Goal: Transaction & Acquisition: Book appointment/travel/reservation

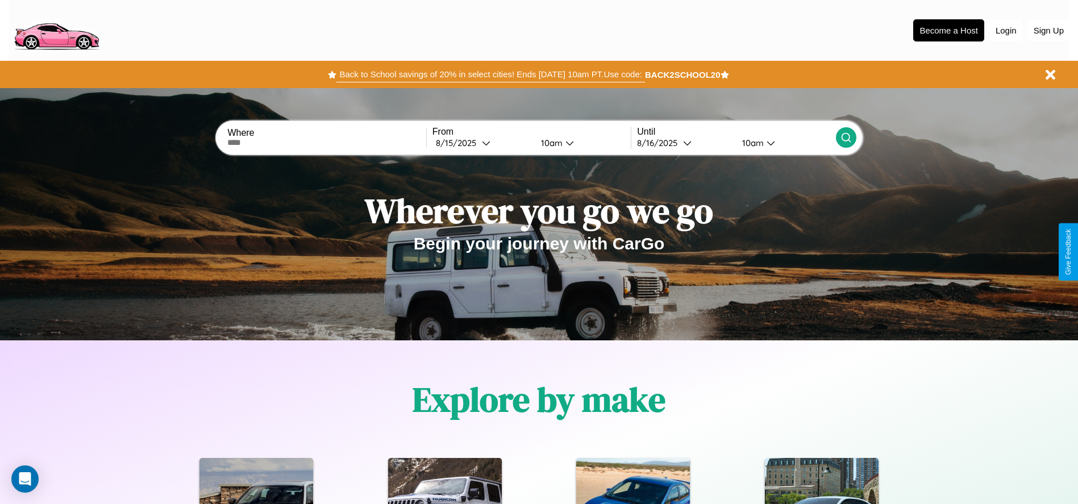
click at [491, 74] on button "Back to School savings of 20% in select cities! Ends 9/1 at 10am PT. Use code:" at bounding box center [491, 75] width 308 height 16
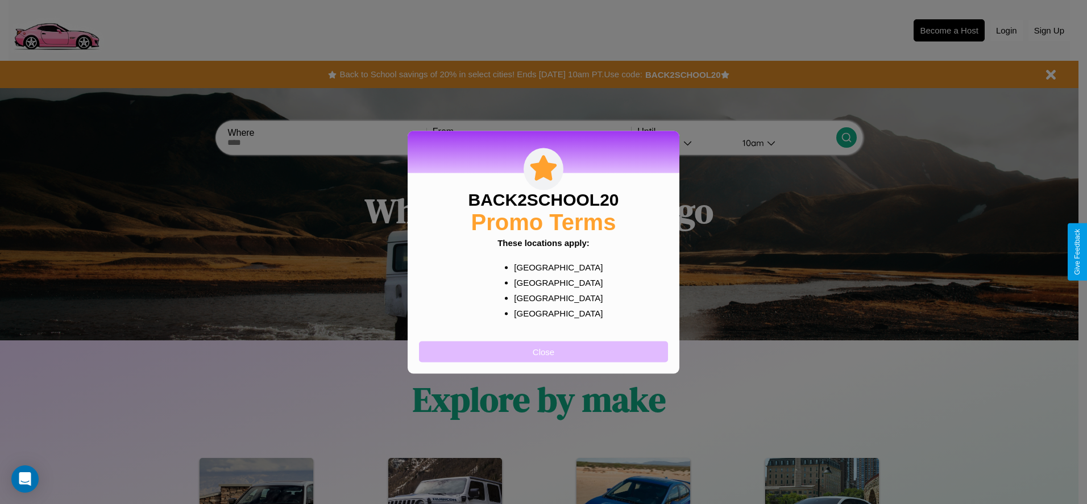
click at [543, 351] on button "Close" at bounding box center [543, 351] width 249 height 21
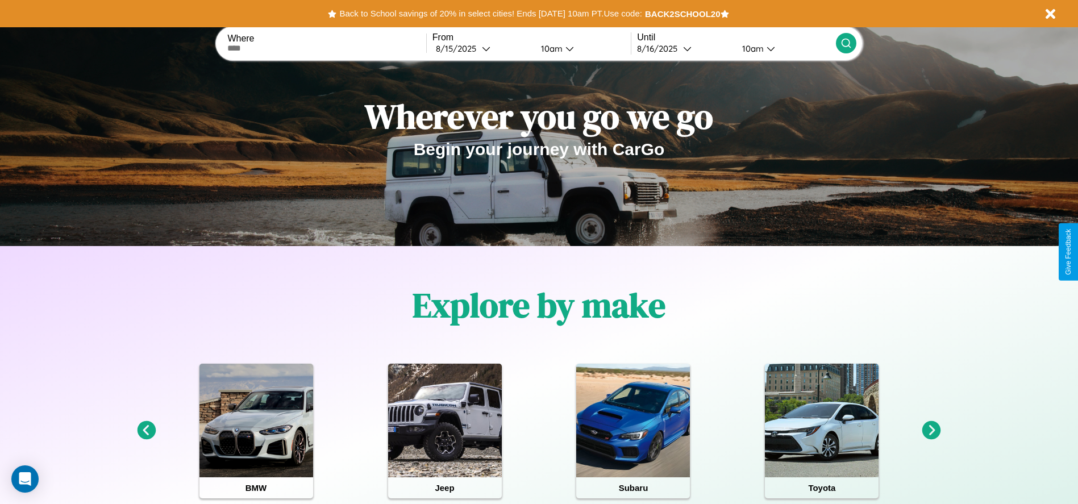
scroll to position [236, 0]
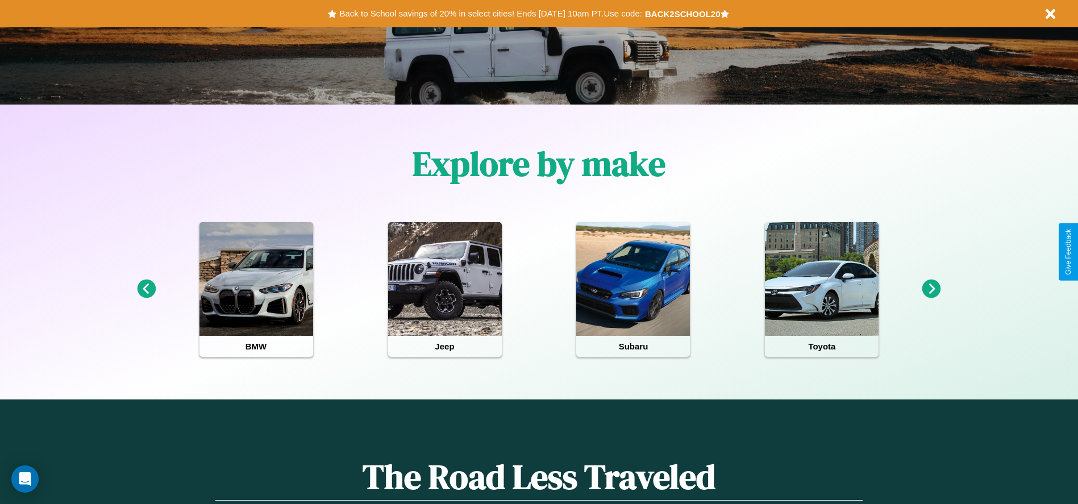
click at [932, 289] on icon at bounding box center [932, 289] width 19 height 19
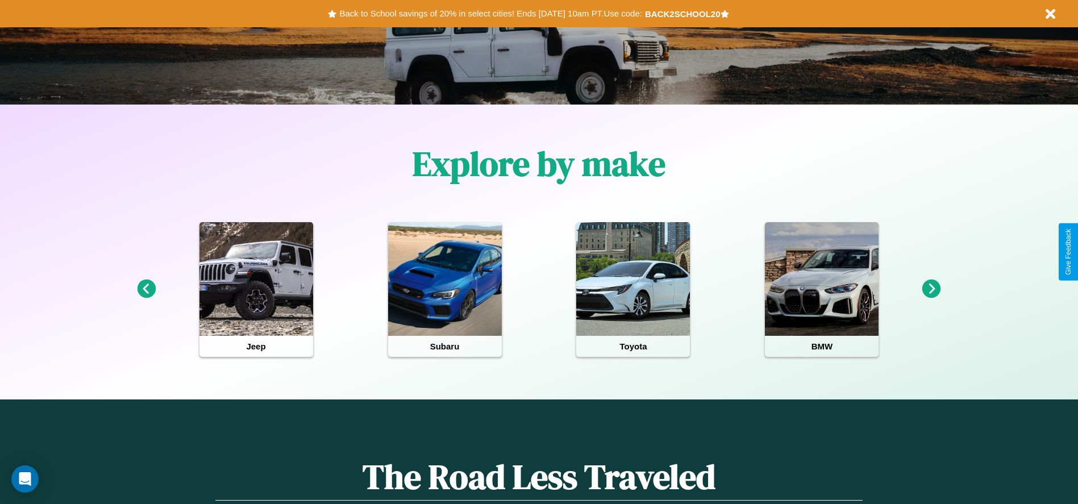
click at [146, 289] on icon at bounding box center [146, 289] width 19 height 19
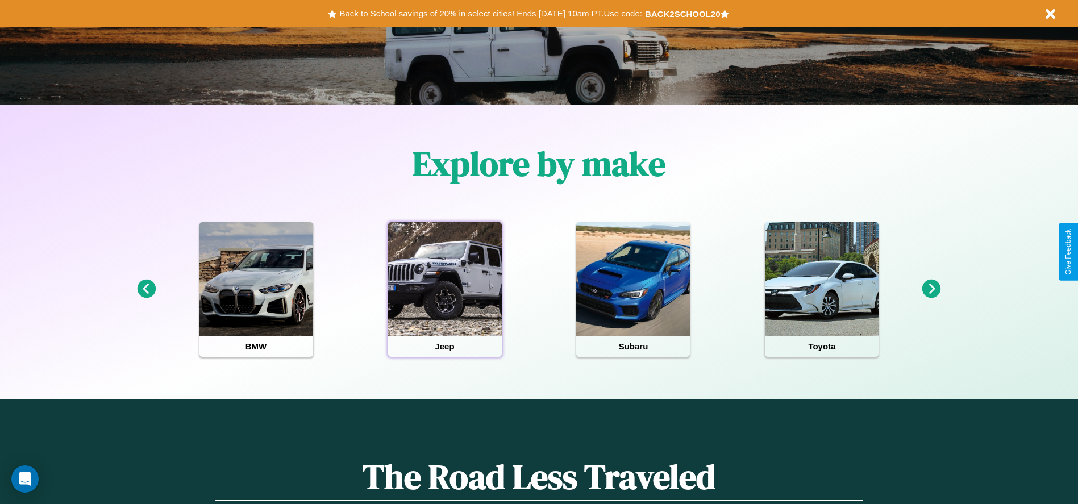
click at [445, 289] on div at bounding box center [445, 279] width 114 height 114
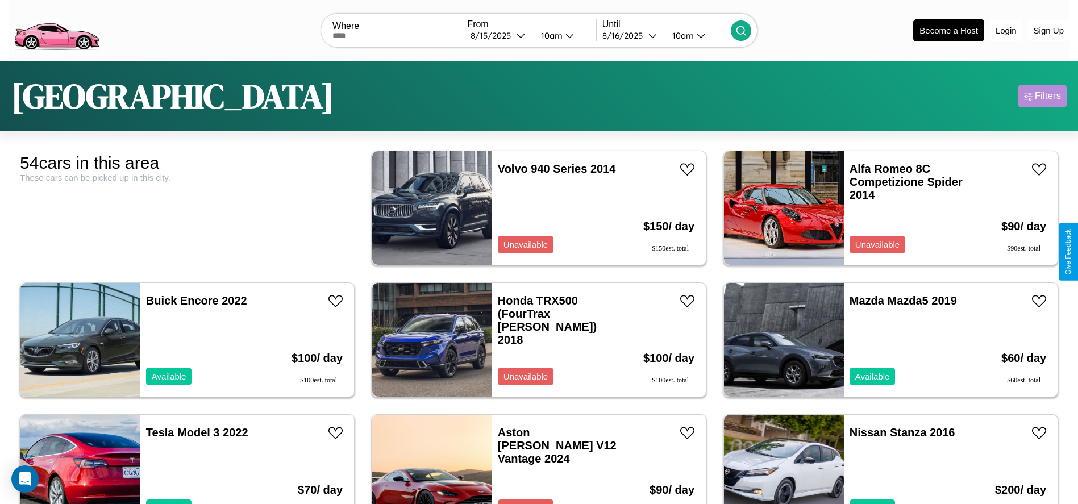
click at [1043, 96] on div "Filters" at bounding box center [1048, 95] width 26 height 11
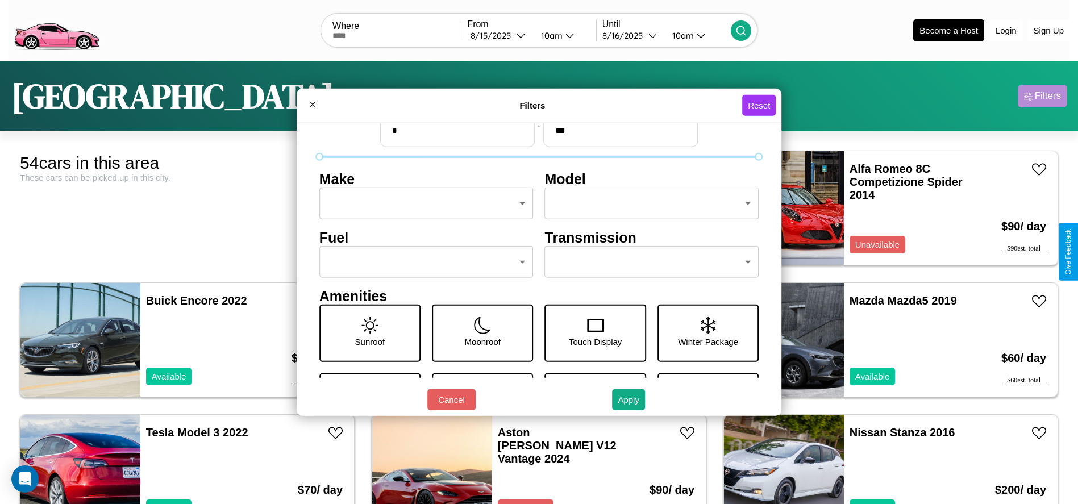
scroll to position [48, 0]
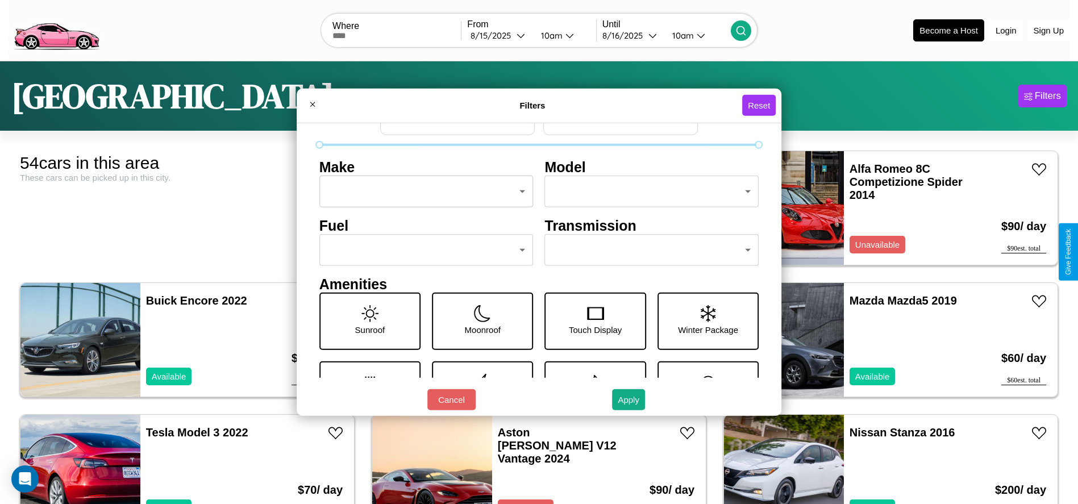
click at [423, 250] on body "CarGo Where From 8 / 15 / 2025 10am Until 8 / 16 / 2025 10am Become a Host Logi…" at bounding box center [539, 287] width 1078 height 575
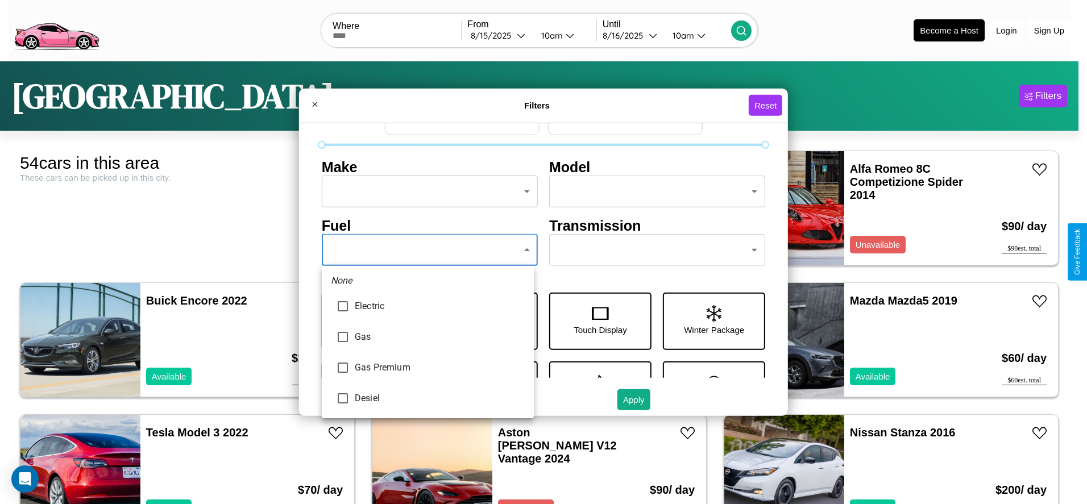
type input "********"
click at [428, 250] on div at bounding box center [543, 252] width 1087 height 504
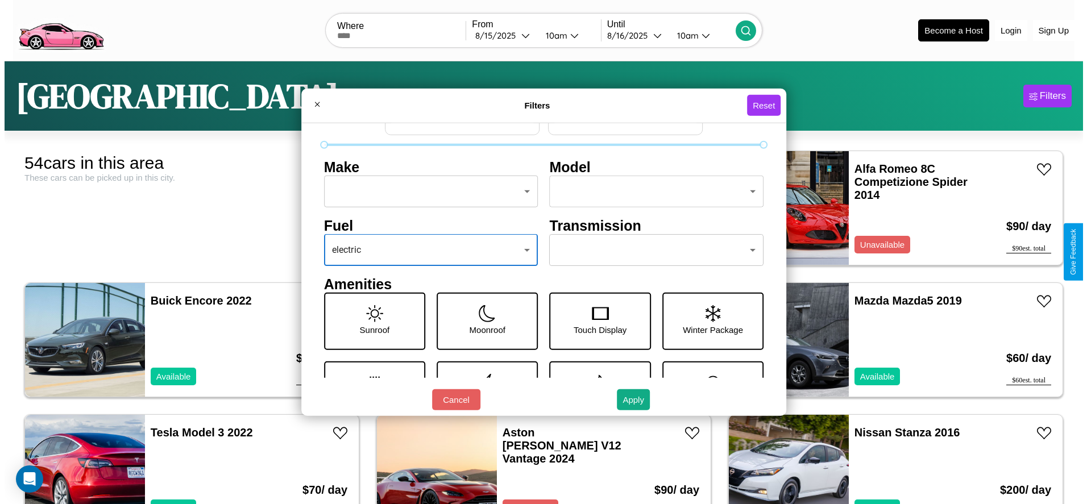
scroll to position [0, 0]
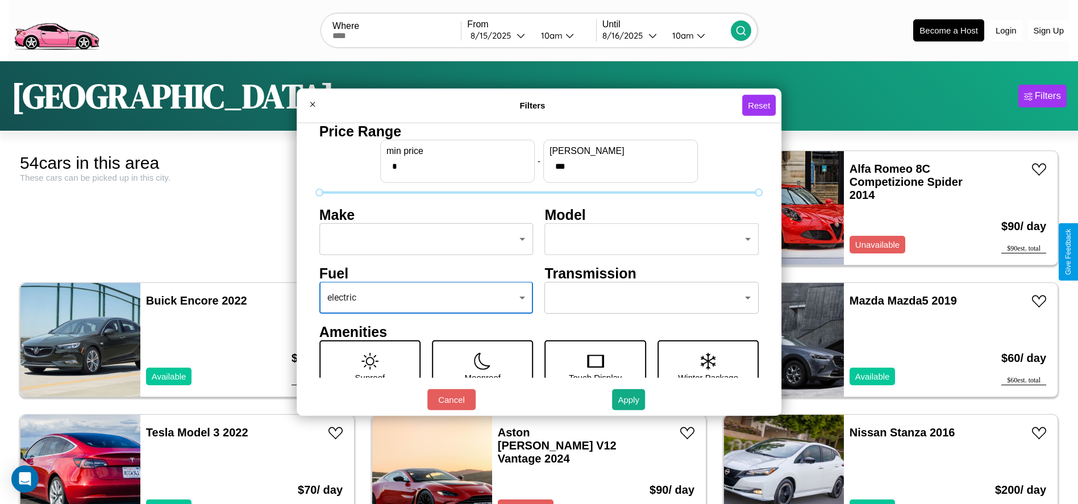
click at [423, 239] on body "CarGo Where From 8 / 15 / 2025 10am Until 8 / 16 / 2025 10am Become a Host Logi…" at bounding box center [539, 287] width 1078 height 575
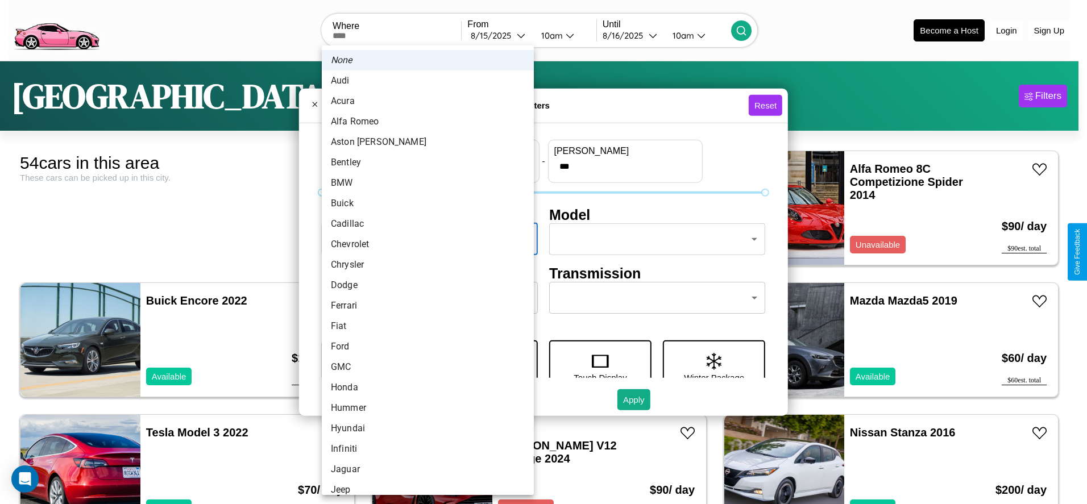
click at [424, 142] on li "Aston [PERSON_NAME]" at bounding box center [428, 142] width 212 height 20
type input "**********"
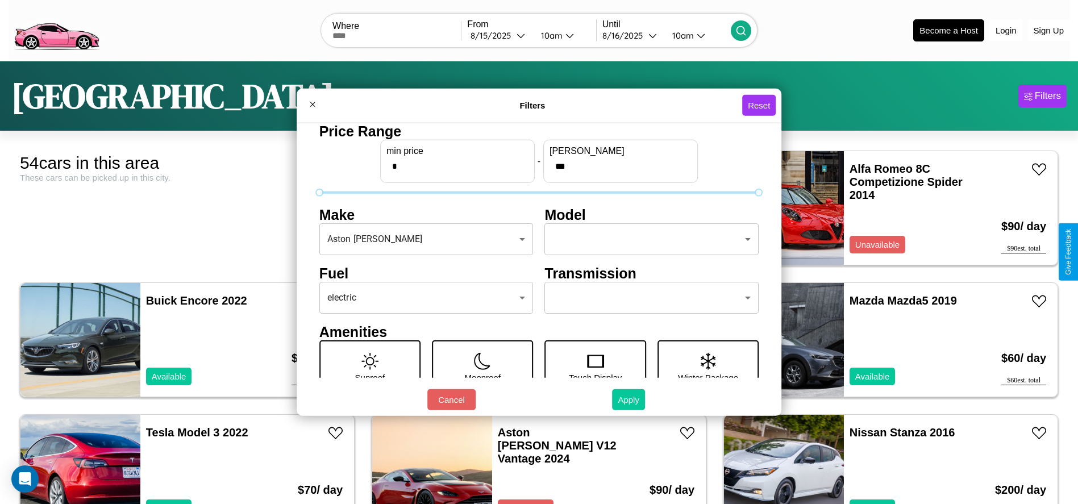
click at [629, 400] on button "Apply" at bounding box center [628, 399] width 33 height 21
